Goal: Complete application form

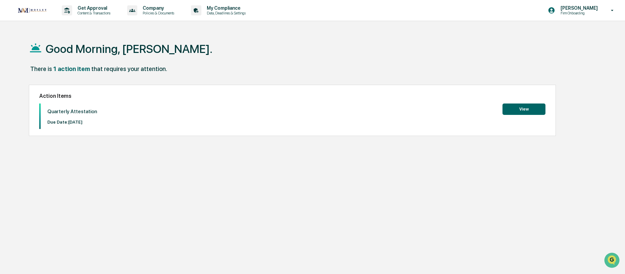
click at [520, 110] on button "View" at bounding box center [523, 109] width 43 height 11
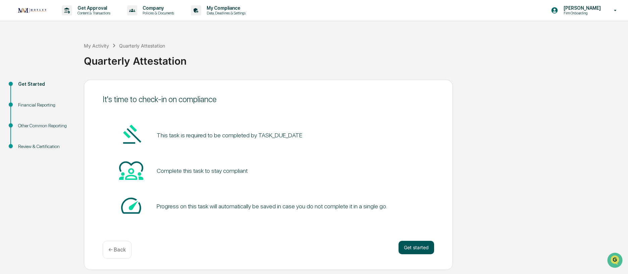
click at [408, 243] on button "Get started" at bounding box center [417, 247] width 36 height 13
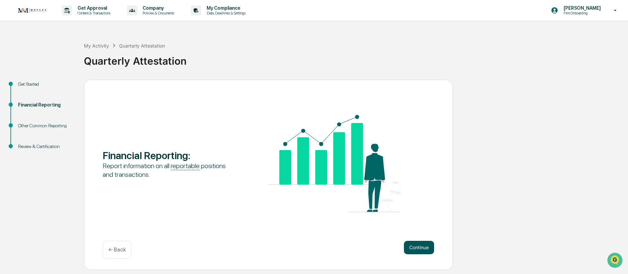
click at [417, 249] on button "Continue" at bounding box center [419, 247] width 30 height 13
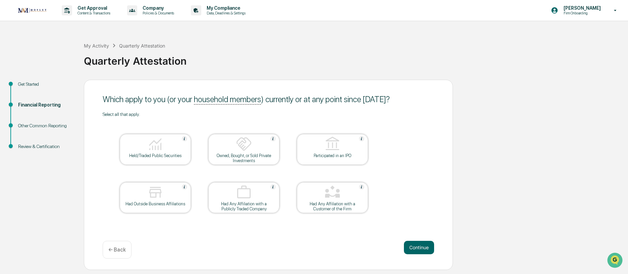
click at [155, 155] on div "Held/Traded Public Securities" at bounding box center [155, 155] width 60 height 5
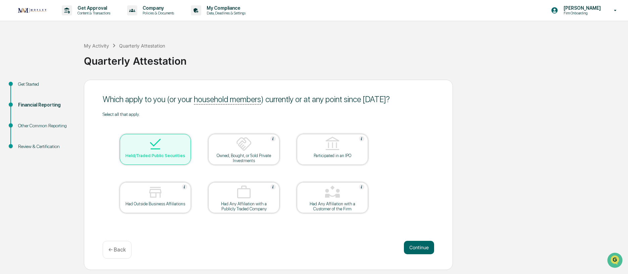
click at [110, 195] on table "Held/Traded Public Securities Owned, Bought, or Sold Private Investments Partic…" at bounding box center [244, 173] width 283 height 113
click at [127, 198] on div at bounding box center [155, 193] width 67 height 17
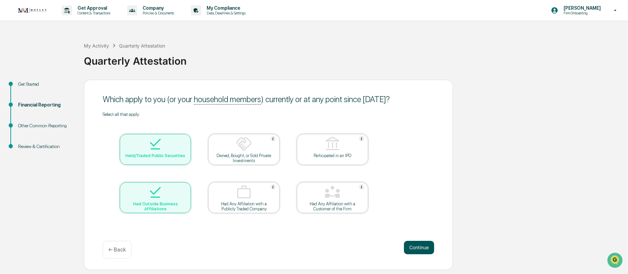
click at [418, 246] on button "Continue" at bounding box center [419, 247] width 30 height 13
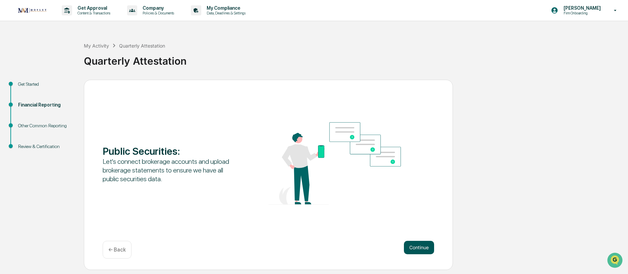
click at [426, 250] on button "Continue" at bounding box center [419, 247] width 30 height 13
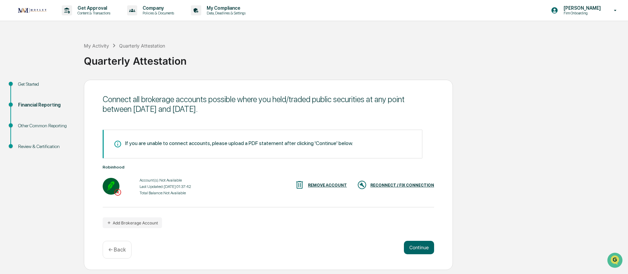
click at [401, 187] on div "RECONNECT / FIX CONNECTION" at bounding box center [402, 185] width 64 height 5
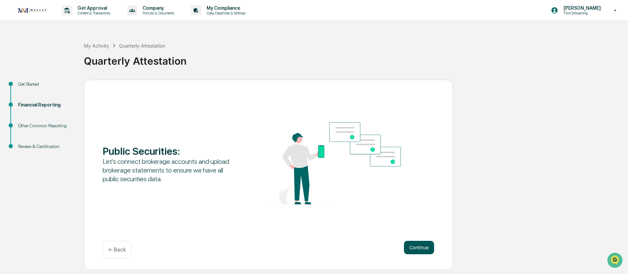
click at [410, 248] on button "Continue" at bounding box center [419, 247] width 30 height 13
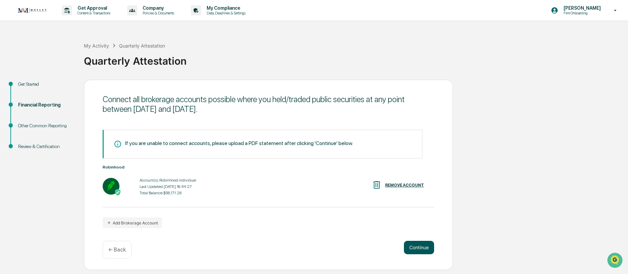
click at [417, 248] on button "Continue" at bounding box center [419, 247] width 30 height 13
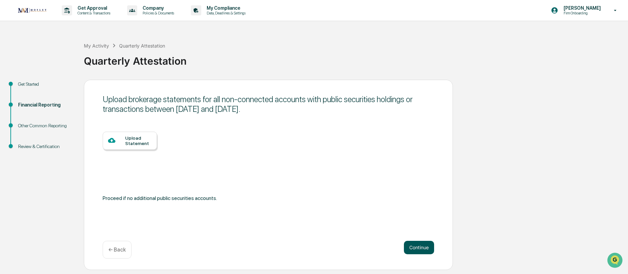
click at [419, 246] on button "Continue" at bounding box center [419, 247] width 30 height 13
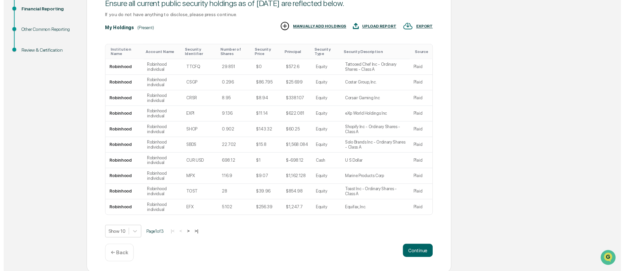
scroll to position [101, 0]
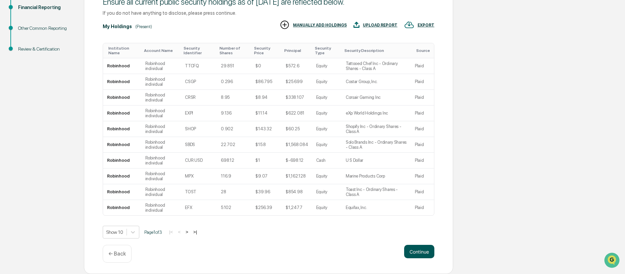
click at [411, 250] on button "Continue" at bounding box center [419, 251] width 30 height 13
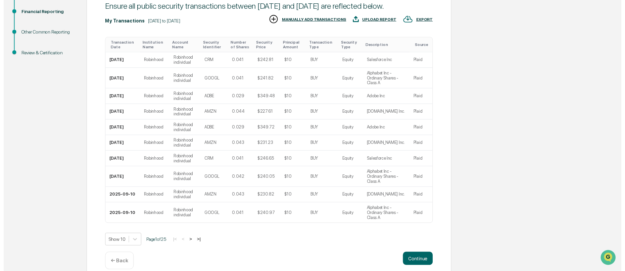
scroll to position [117, 0]
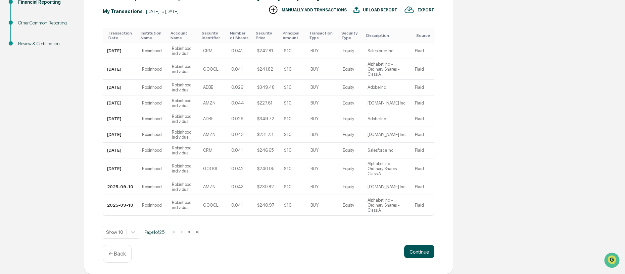
click at [422, 251] on button "Continue" at bounding box center [419, 251] width 30 height 13
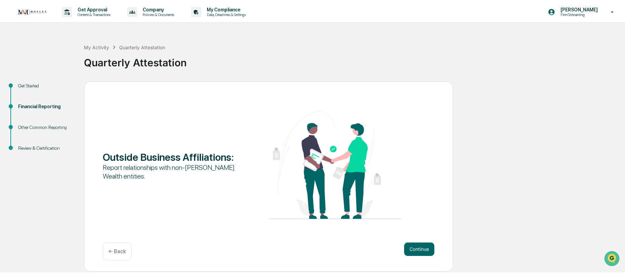
scroll to position [0, 0]
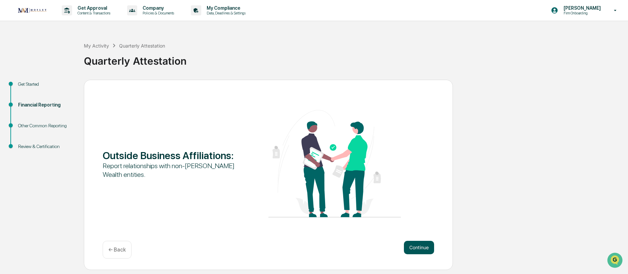
click at [419, 245] on button "Continue" at bounding box center [419, 247] width 30 height 13
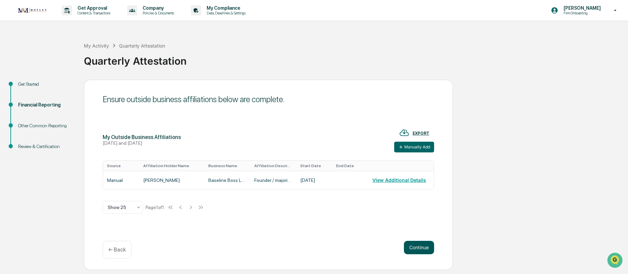
click at [410, 244] on button "Continue" at bounding box center [419, 247] width 30 height 13
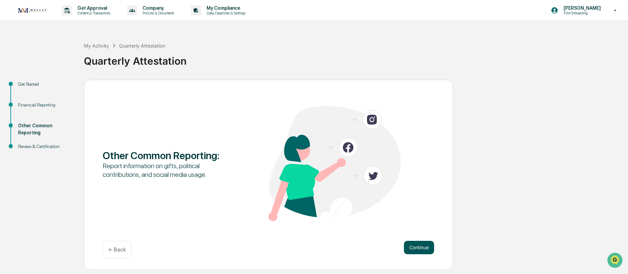
click at [416, 244] on button "Continue" at bounding box center [419, 247] width 30 height 13
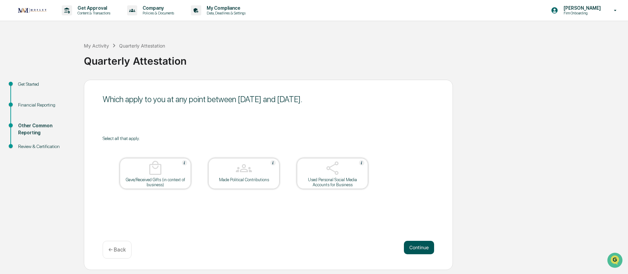
click at [416, 248] on button "Continue" at bounding box center [419, 247] width 30 height 13
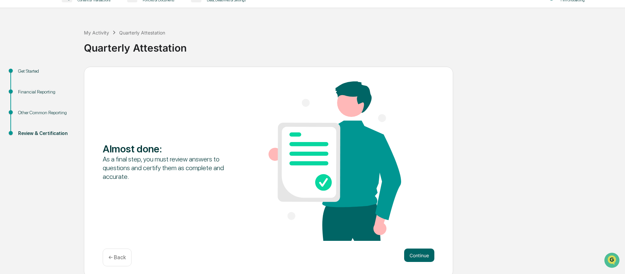
scroll to position [17, 0]
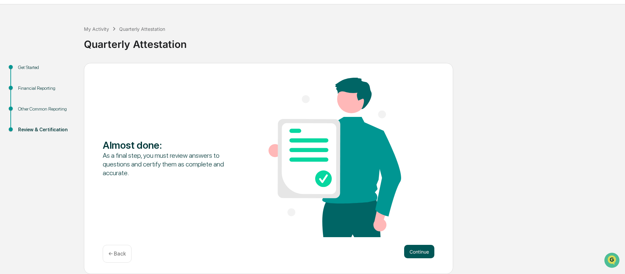
click at [420, 250] on button "Continue" at bounding box center [419, 251] width 30 height 13
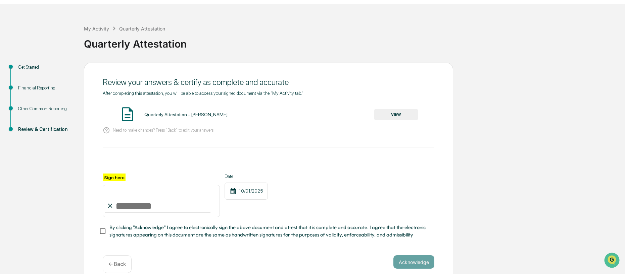
click at [139, 205] on input "Sign here" at bounding box center [161, 201] width 117 height 32
type input "**********"
click at [305, 205] on div "**********" at bounding box center [269, 196] width 332 height 44
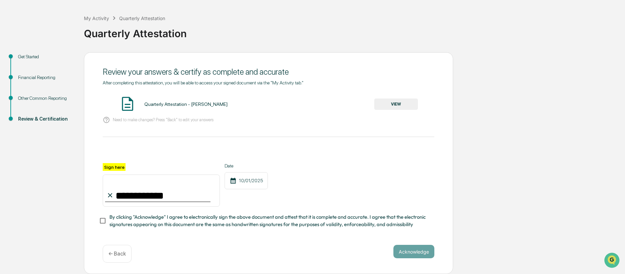
scroll to position [31, 0]
click at [414, 252] on button "Acknowledge" at bounding box center [413, 251] width 41 height 13
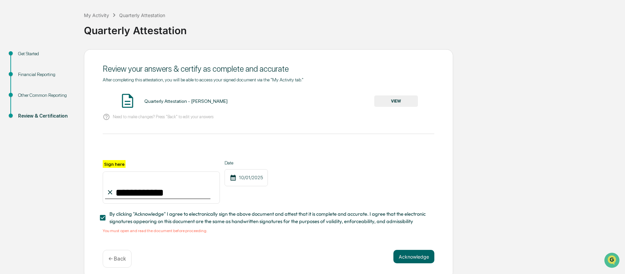
click at [393, 103] on button "VIEW" at bounding box center [396, 101] width 44 height 11
